Goal: Transaction & Acquisition: Purchase product/service

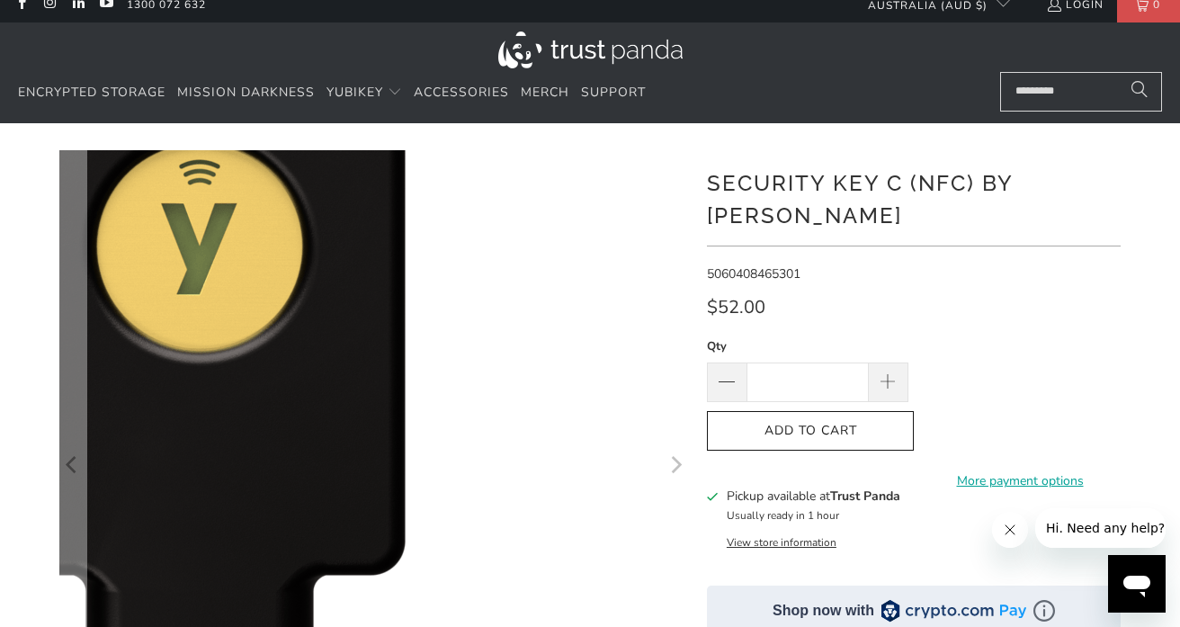
scroll to position [12, 0]
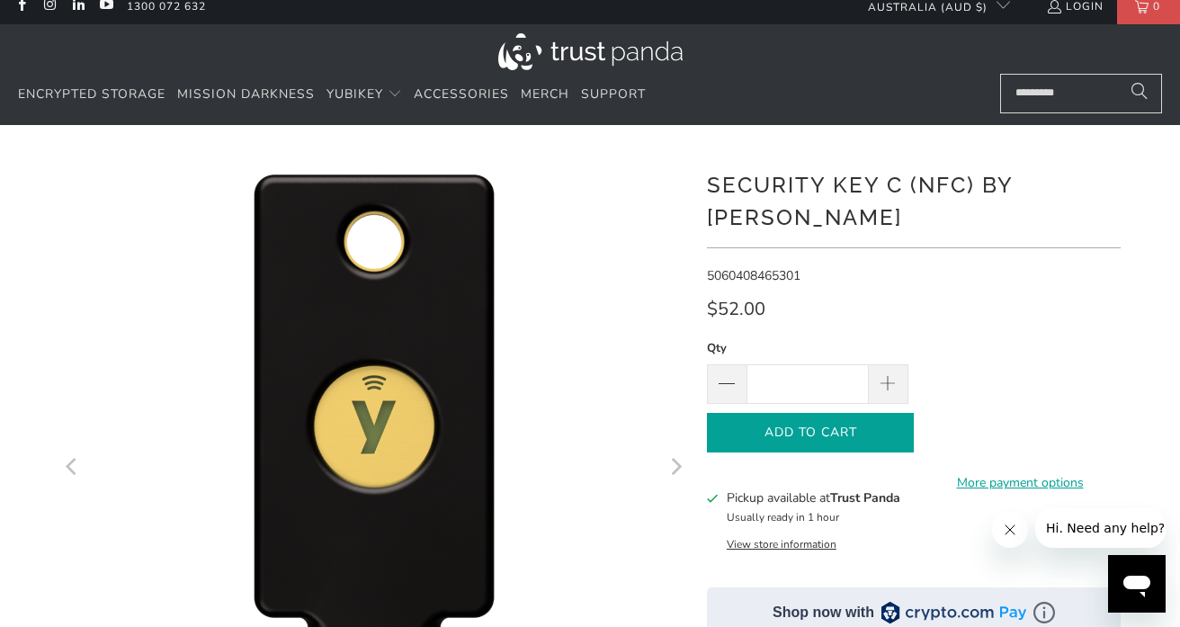
click at [844, 425] on span "Add to Cart" at bounding box center [810, 432] width 169 height 15
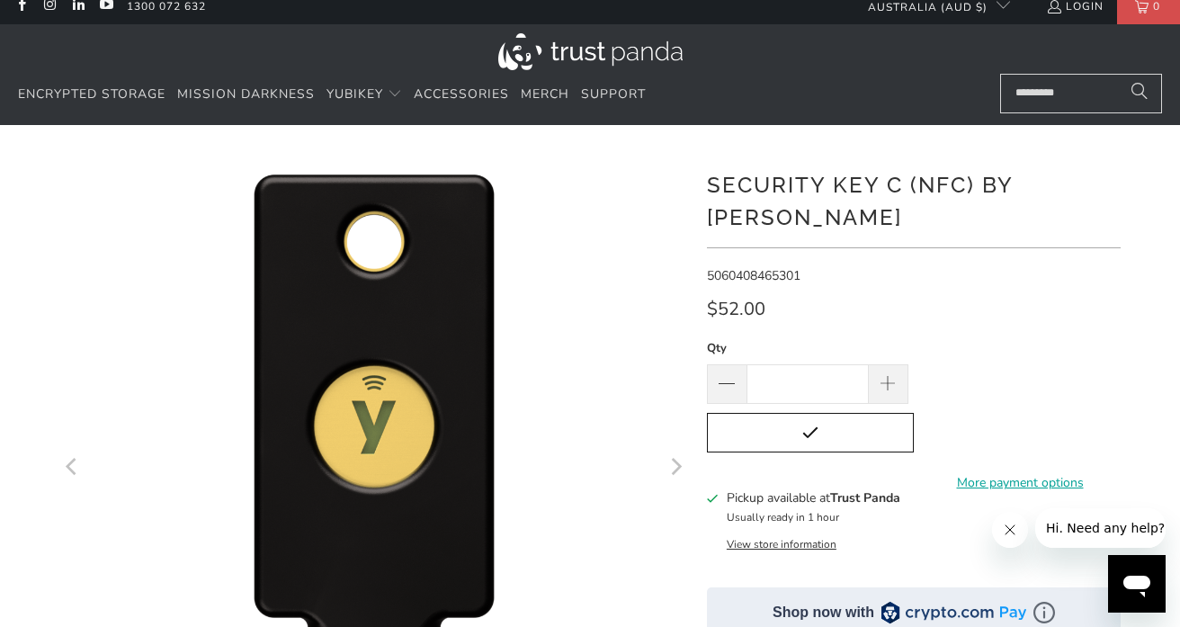
scroll to position [0, 0]
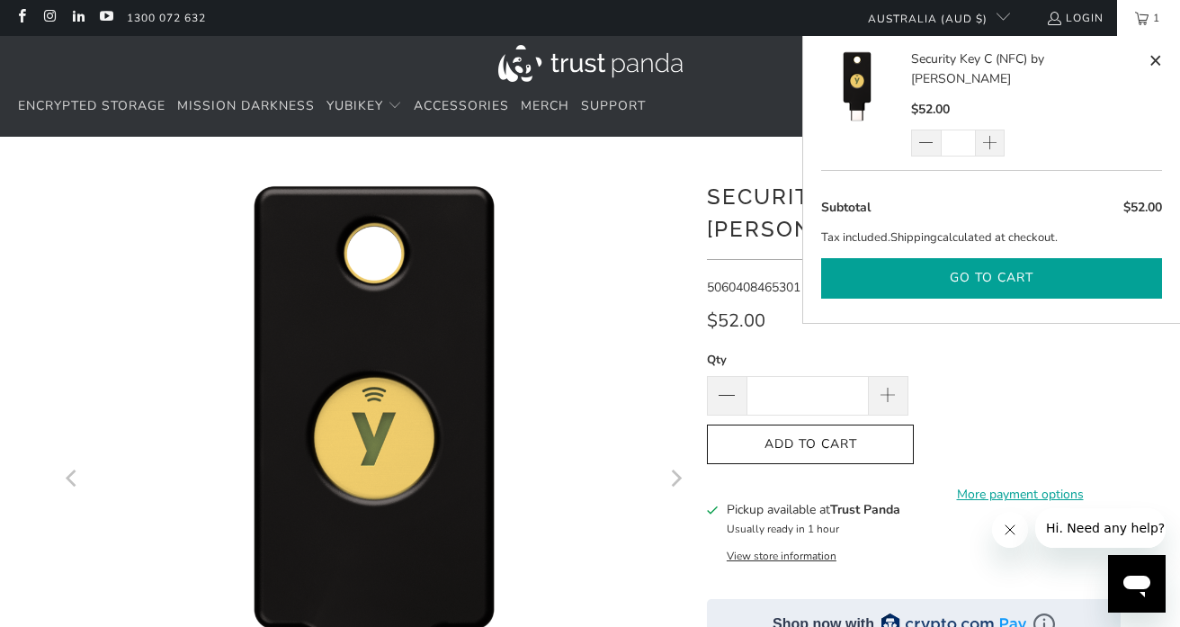
click at [961, 258] on button "Go to cart" at bounding box center [991, 278] width 341 height 40
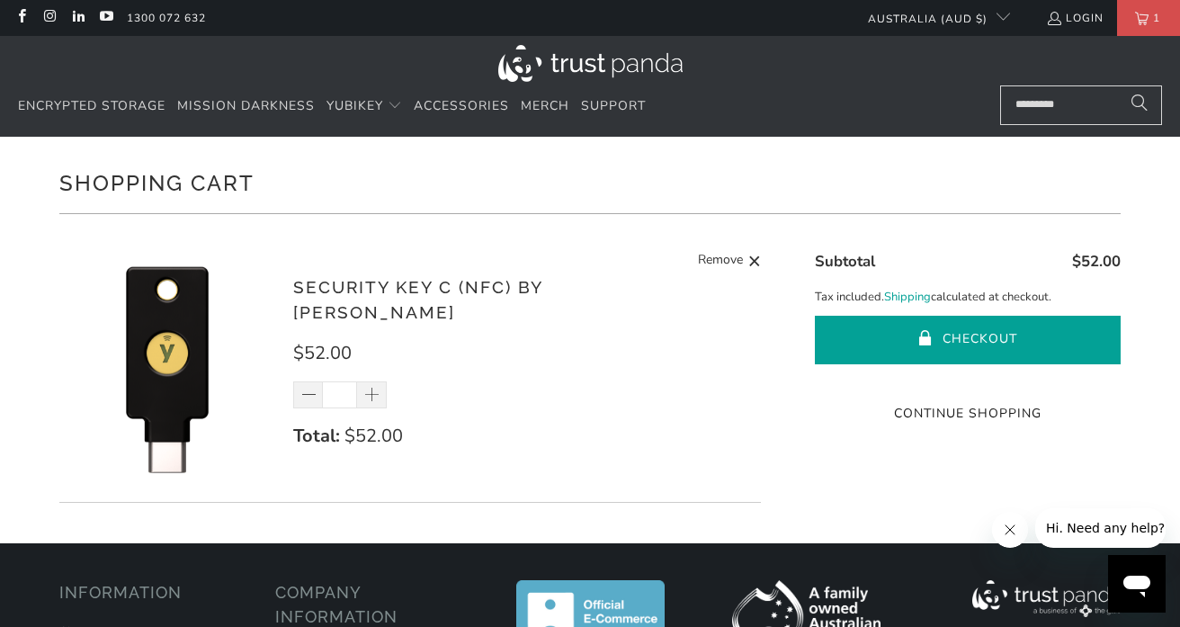
click at [967, 344] on button "Checkout" at bounding box center [968, 340] width 306 height 49
